Goal: Information Seeking & Learning: Learn about a topic

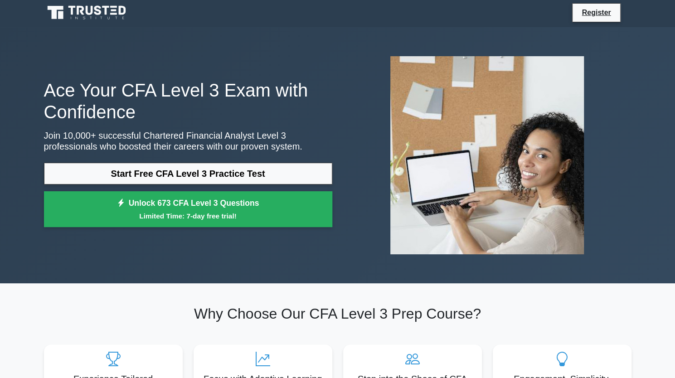
scroll to position [2, 0]
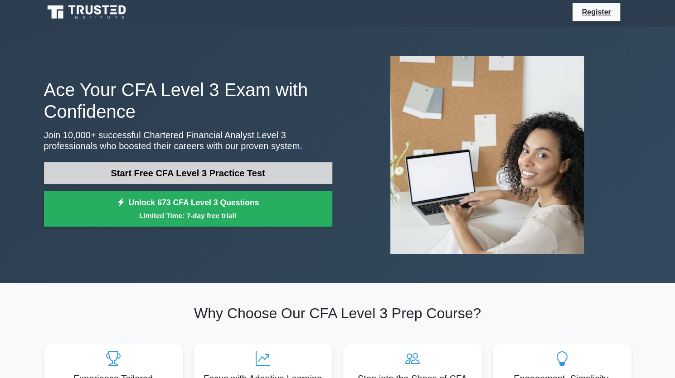
click at [186, 165] on link "Start Free CFA Level 3 Practice Test" at bounding box center [188, 173] width 288 height 22
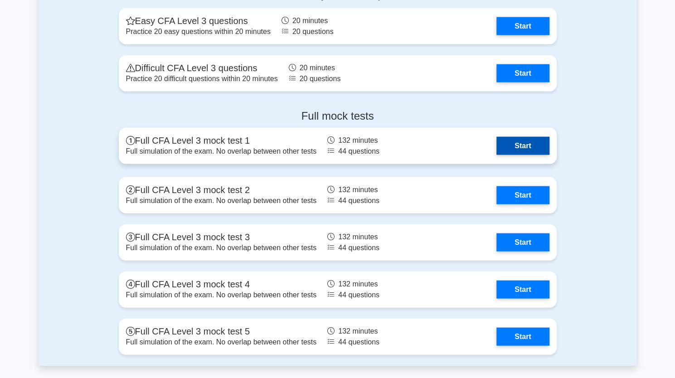
scroll to position [1050, 0]
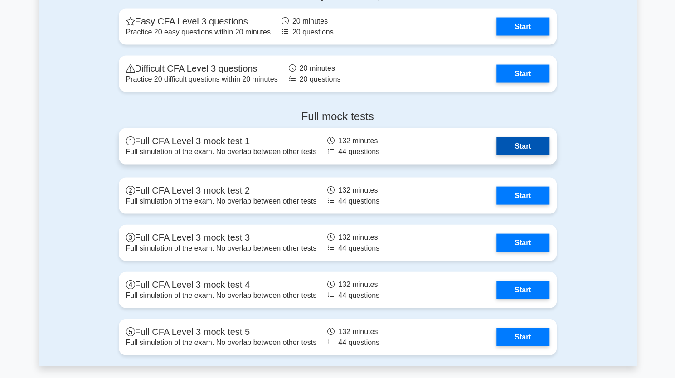
click at [520, 150] on link "Start" at bounding box center [523, 146] width 53 height 18
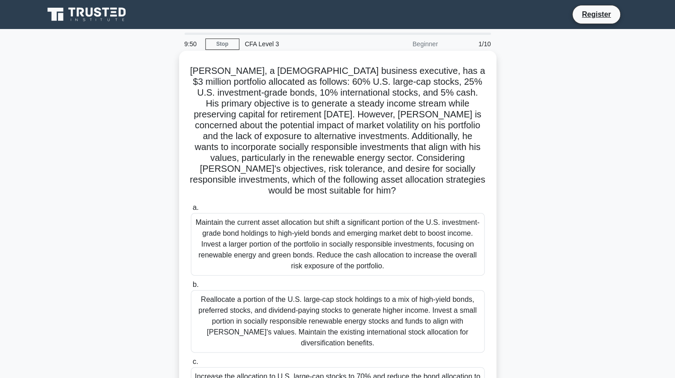
click at [304, 254] on div "Maintain the current asset allocation but shift a significant portion of the U.…" at bounding box center [338, 244] width 294 height 63
click at [191, 211] on input "a. Maintain the current asset allocation but shift a significant portion of the…" at bounding box center [191, 208] width 0 height 6
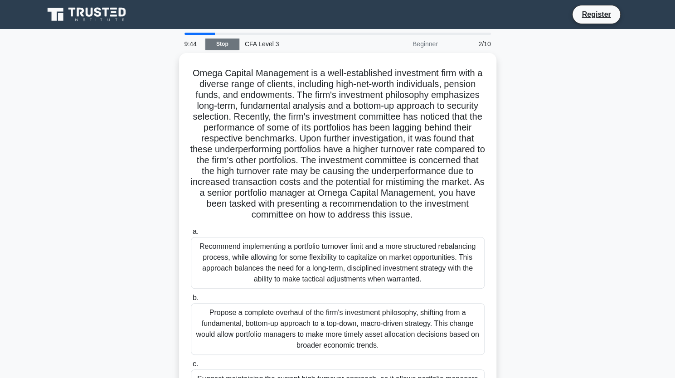
click at [220, 39] on link "Stop" at bounding box center [222, 44] width 34 height 11
click at [193, 36] on div "9:05" at bounding box center [192, 44] width 26 height 18
click at [215, 42] on link "Stop" at bounding box center [222, 44] width 34 height 11
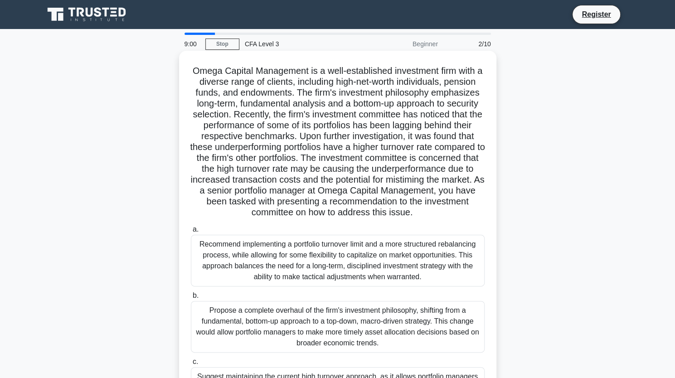
scroll to position [112, 0]
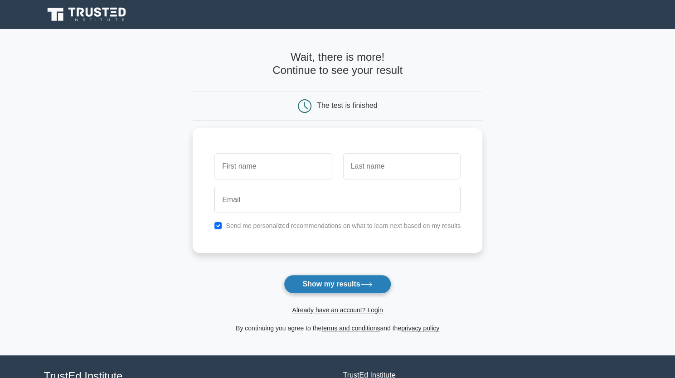
click at [325, 284] on button "Show my results" at bounding box center [337, 284] width 107 height 19
